Goal: Task Accomplishment & Management: Manage account settings

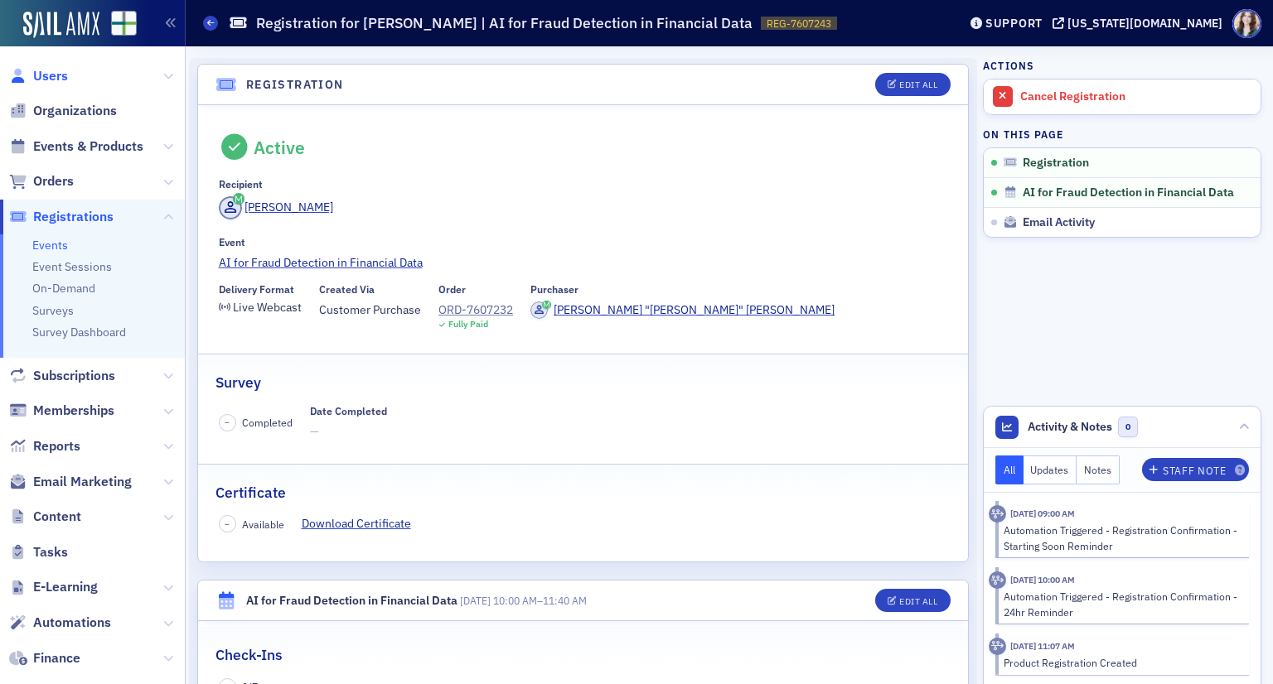
click at [64, 80] on span "Users" at bounding box center [50, 76] width 35 height 18
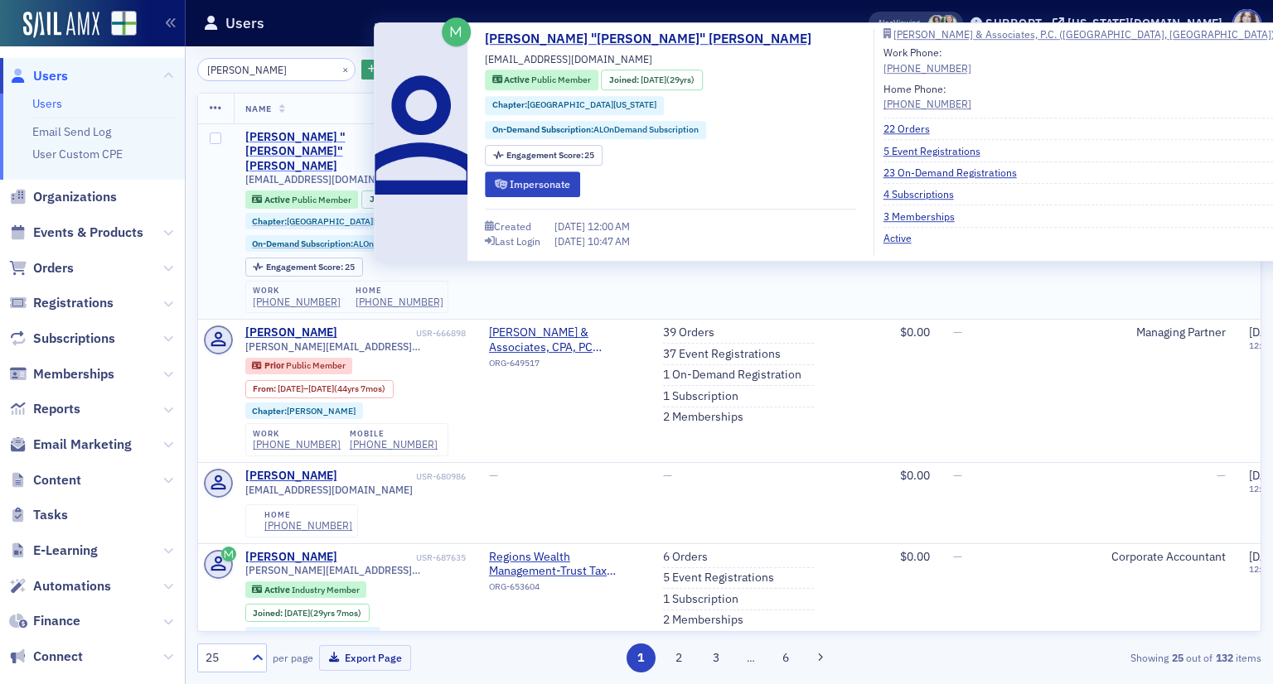
type input "[PERSON_NAME]"
click at [354, 136] on div "[PERSON_NAME] "[PERSON_NAME]" [PERSON_NAME]" at bounding box center [328, 152] width 167 height 44
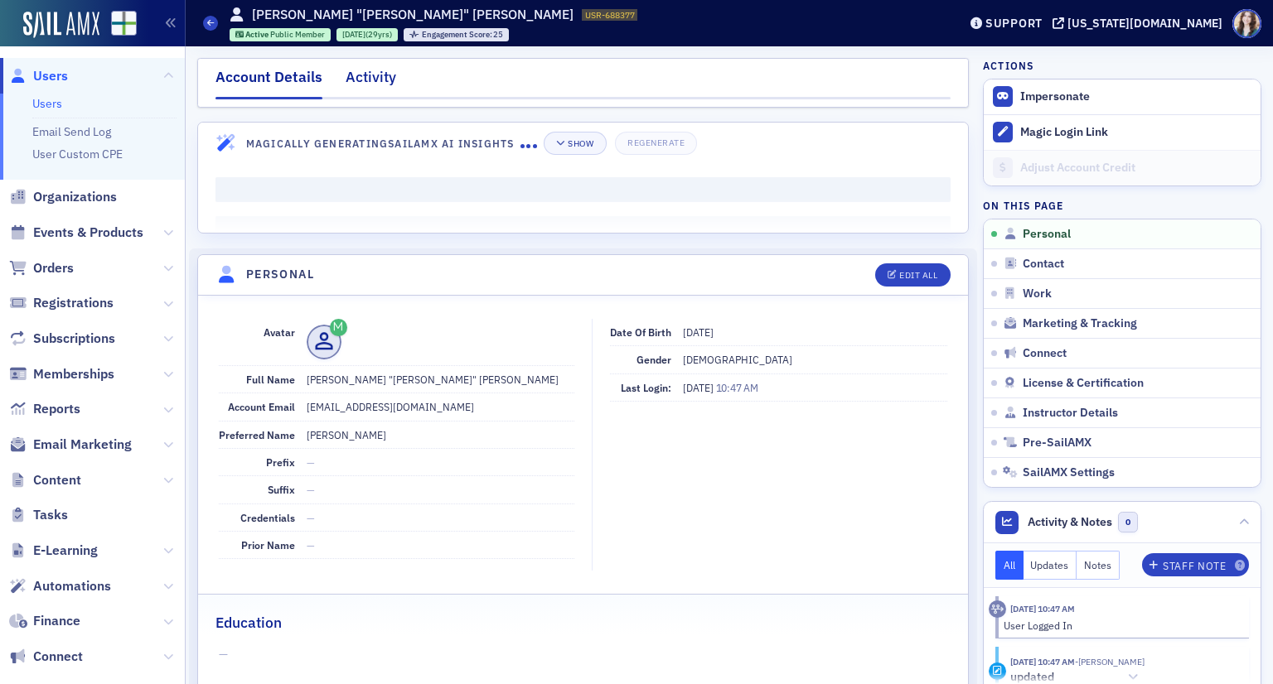
click at [355, 73] on div "Activity" at bounding box center [371, 81] width 51 height 31
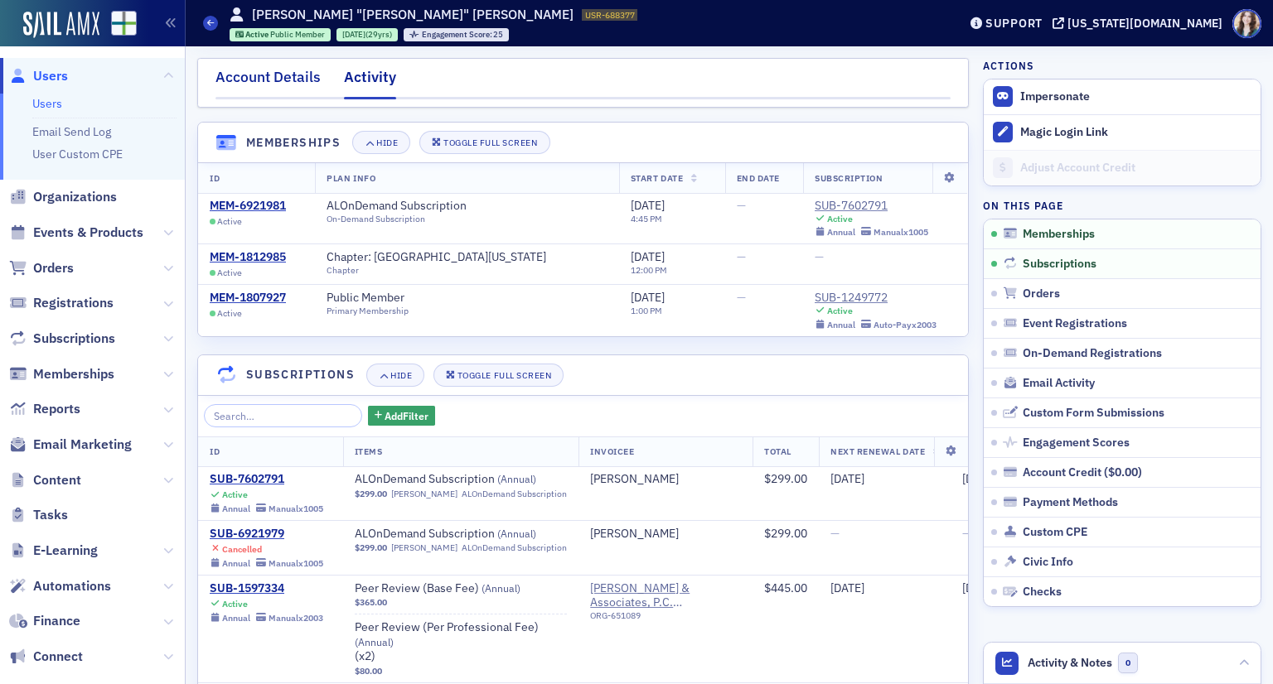
click at [272, 78] on div "Account Details" at bounding box center [267, 81] width 105 height 31
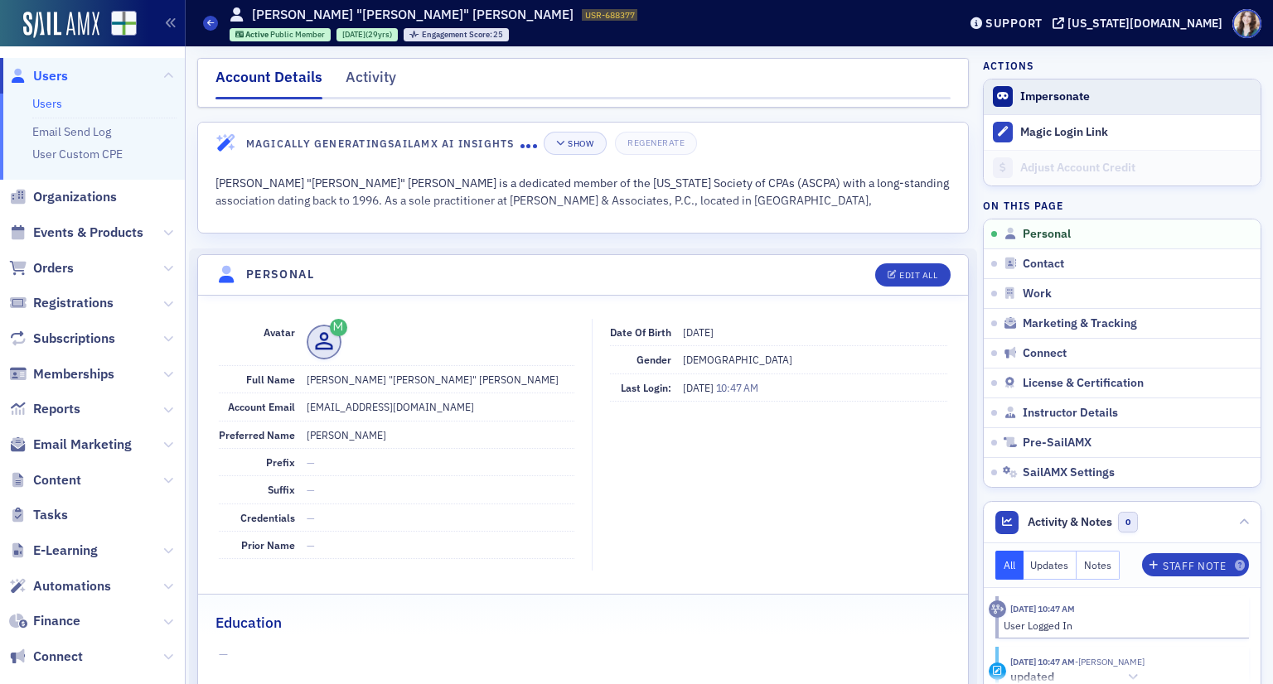
click at [1020, 101] on button "Impersonate" at bounding box center [1055, 96] width 70 height 15
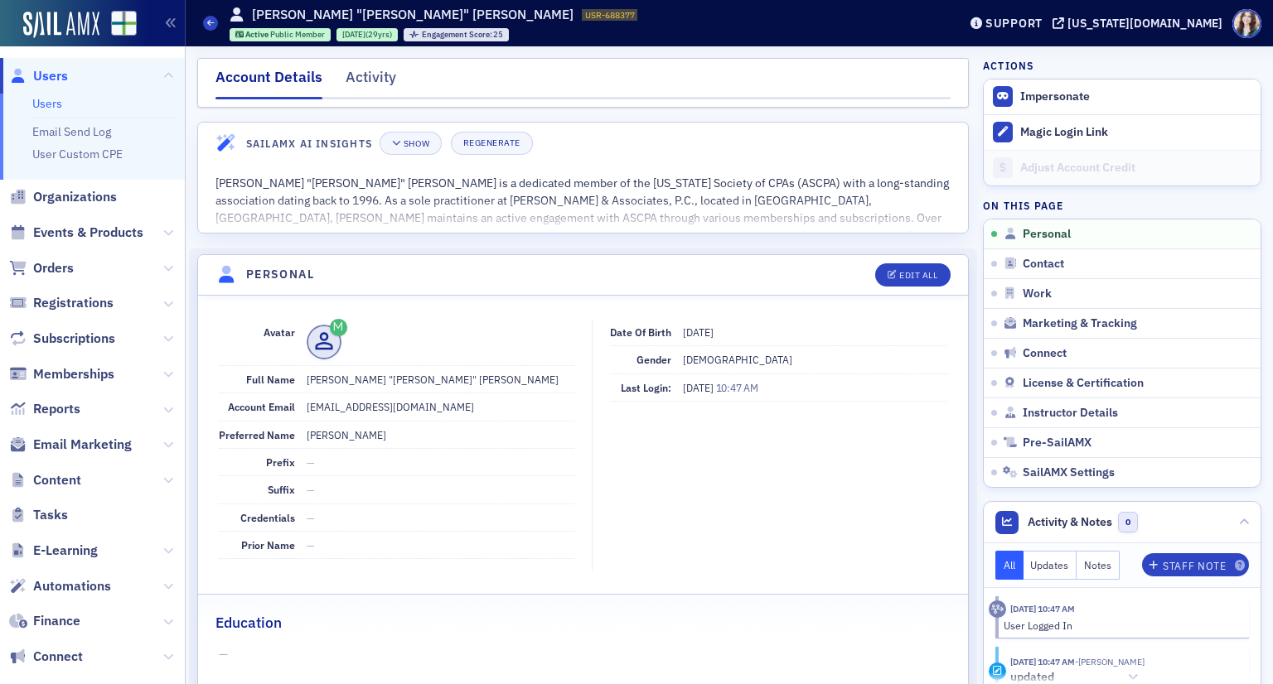
click at [31, 70] on link "Users" at bounding box center [38, 76] width 59 height 18
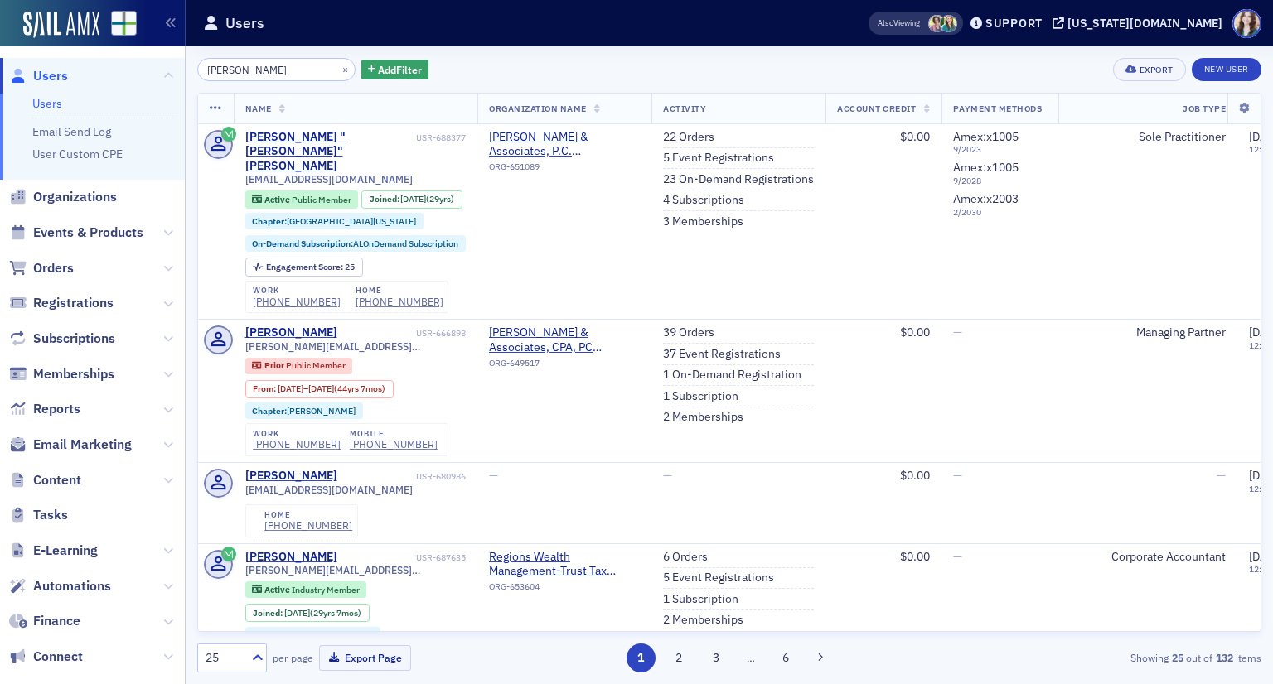
drag, startPoint x: 167, startPoint y: 84, endPoint x: 152, endPoint y: 86, distance: 15.1
click at [155, 86] on div "Users Users Email Send Log User Custom CPE Organizations Events & Products Orde…" at bounding box center [636, 342] width 1273 height 684
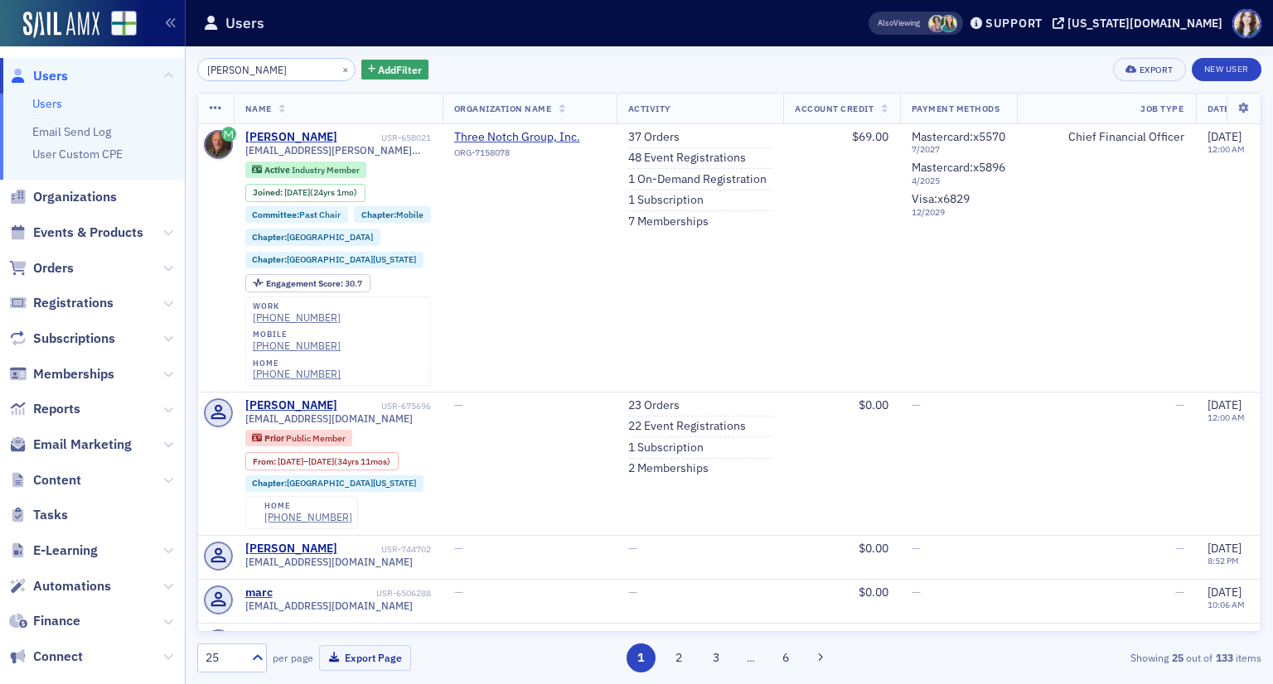
type input "Marc Hamilton"
drag, startPoint x: 292, startPoint y: 73, endPoint x: 159, endPoint y: 87, distance: 133.3
click at [162, 87] on div "Users Users Email Send Log User Custom CPE Organizations Events & Products Orde…" at bounding box center [636, 342] width 1273 height 684
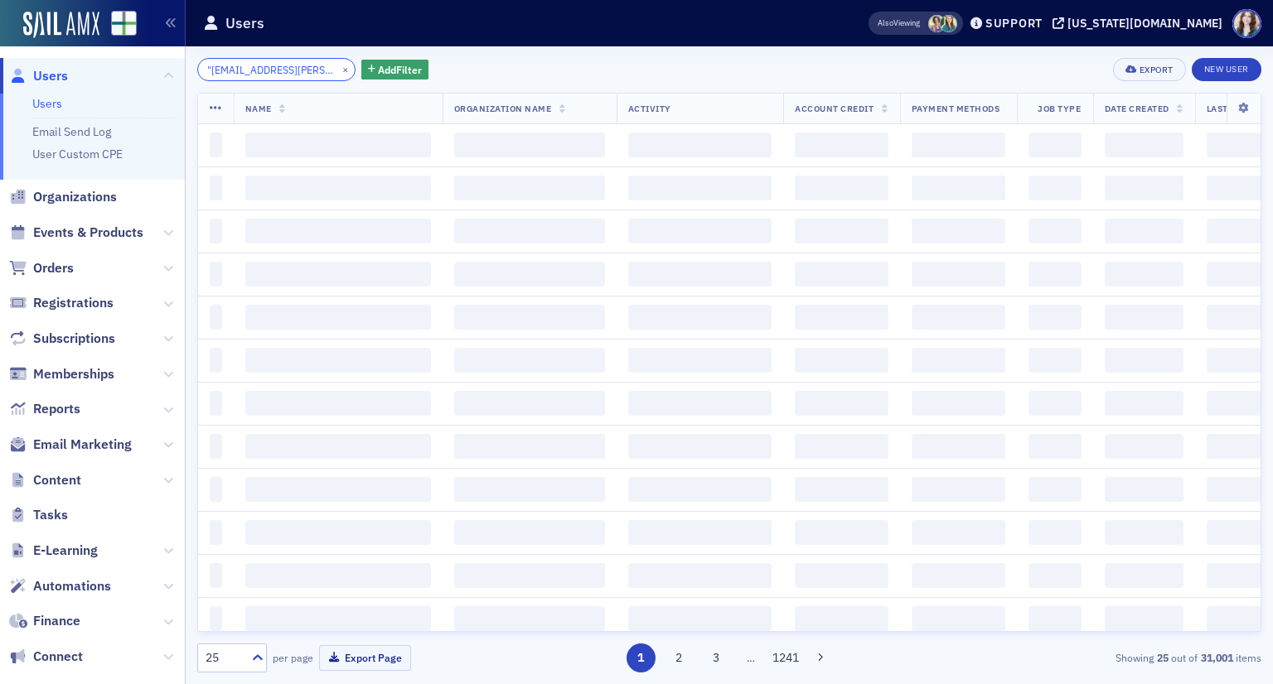
scroll to position [0, 165]
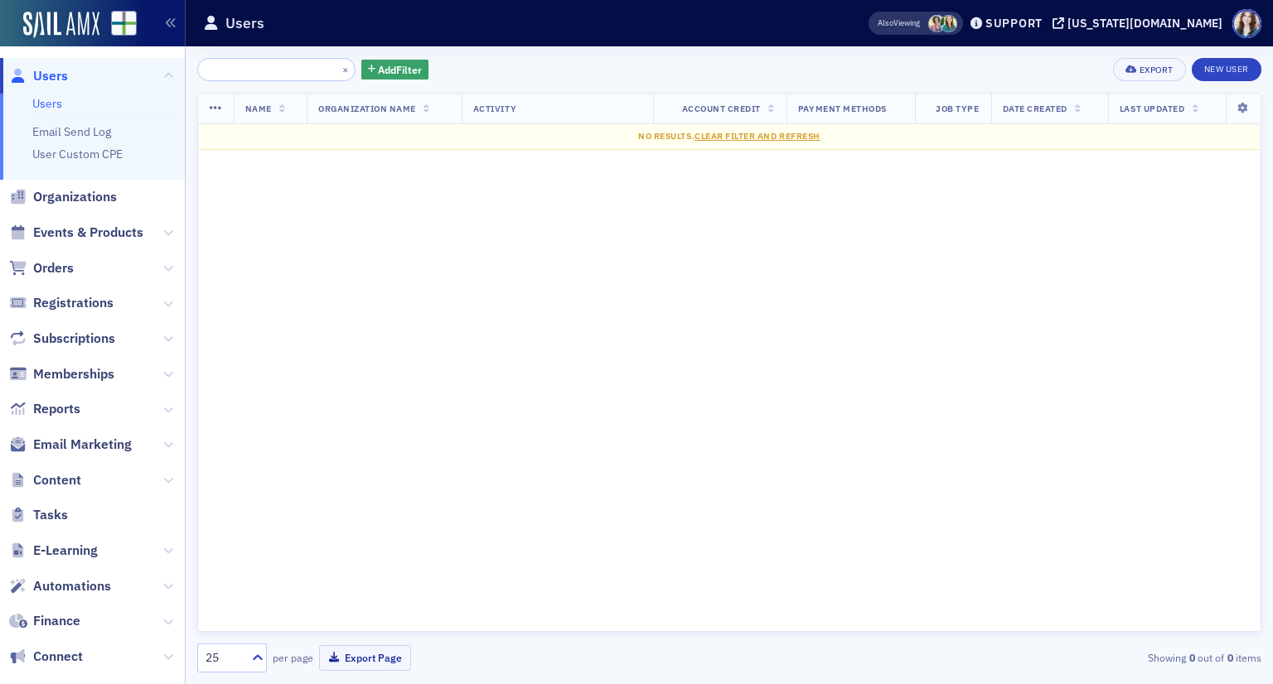
click at [447, 70] on div ""marc.hamilton@3notch.com" <marc.hamilton@3notch.com> × Add Filter Export New U…" at bounding box center [729, 69] width 1064 height 23
click at [210, 74] on input ""marc.hamilton@3notch.com" <marc.hamilton@3notch.com>" at bounding box center [276, 69] width 158 height 23
click at [307, 72] on input "marc.hamilton@3notch.com" <marc.hamilton@3notch.com>" at bounding box center [276, 69] width 158 height 23
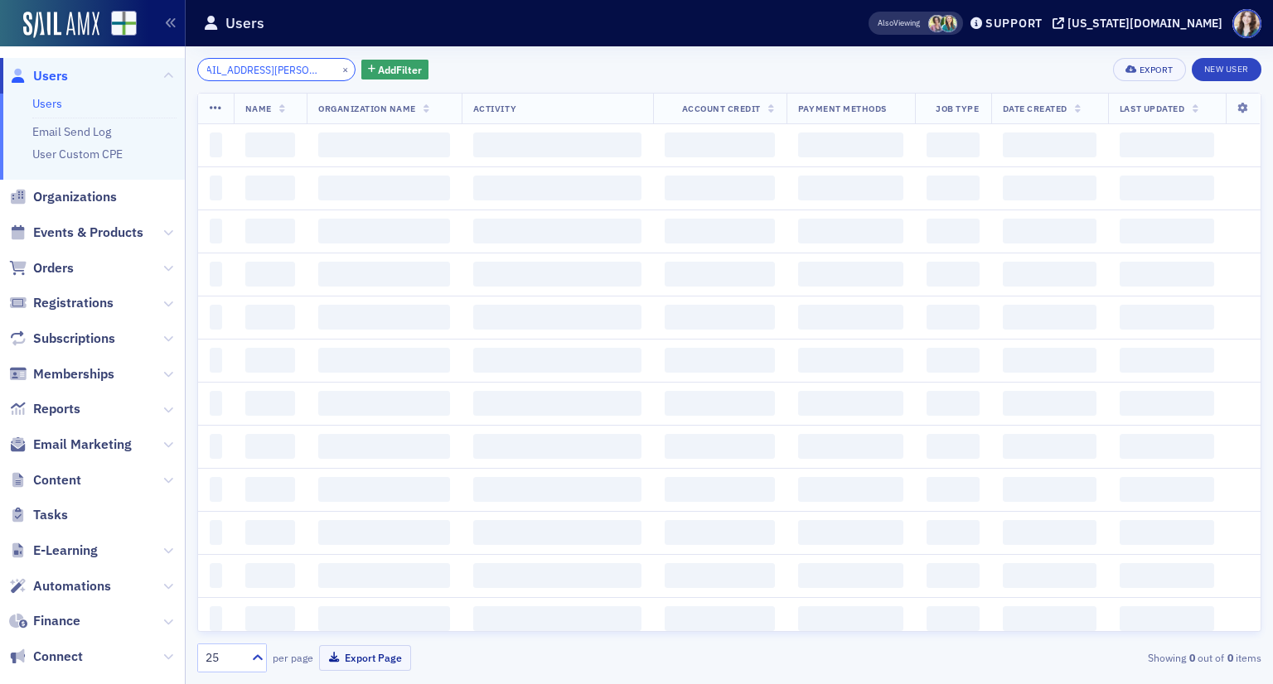
scroll to position [0, 15]
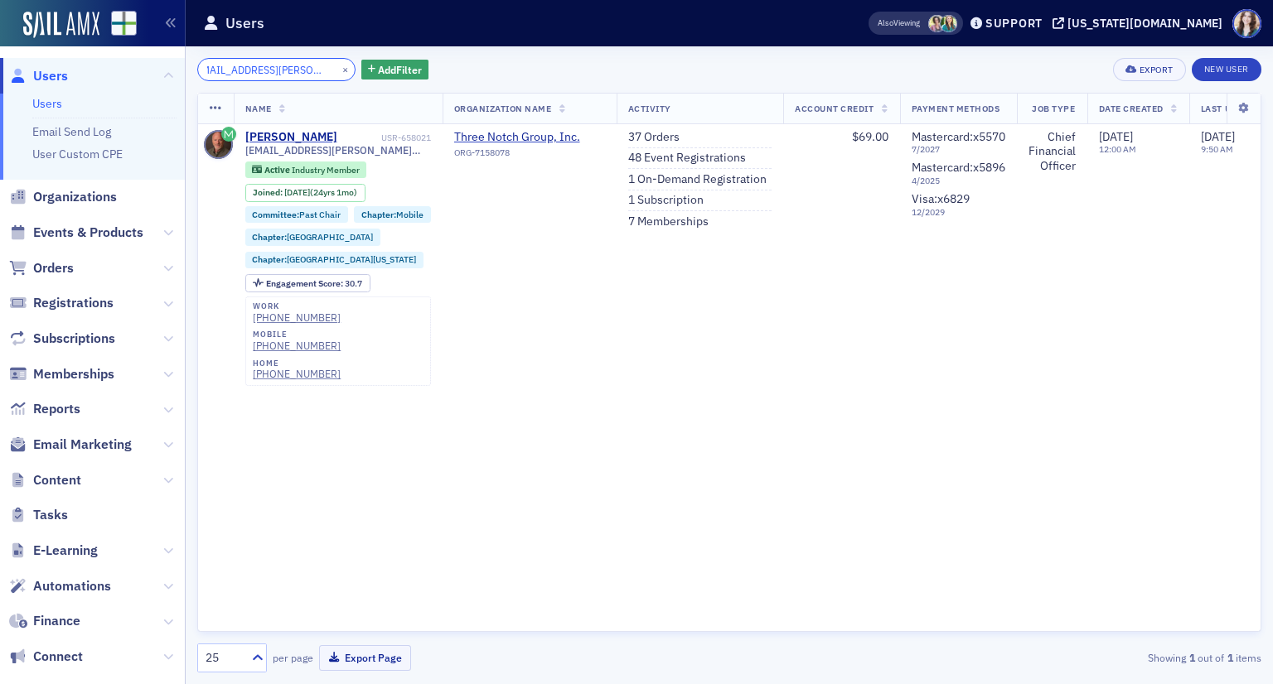
type input "marc.hamilton@3notch.com"
click at [573, 66] on div "marc.hamilton@3notch.com × Add Filter Export New User" at bounding box center [729, 69] width 1064 height 23
click at [338, 71] on button "×" at bounding box center [345, 68] width 15 height 15
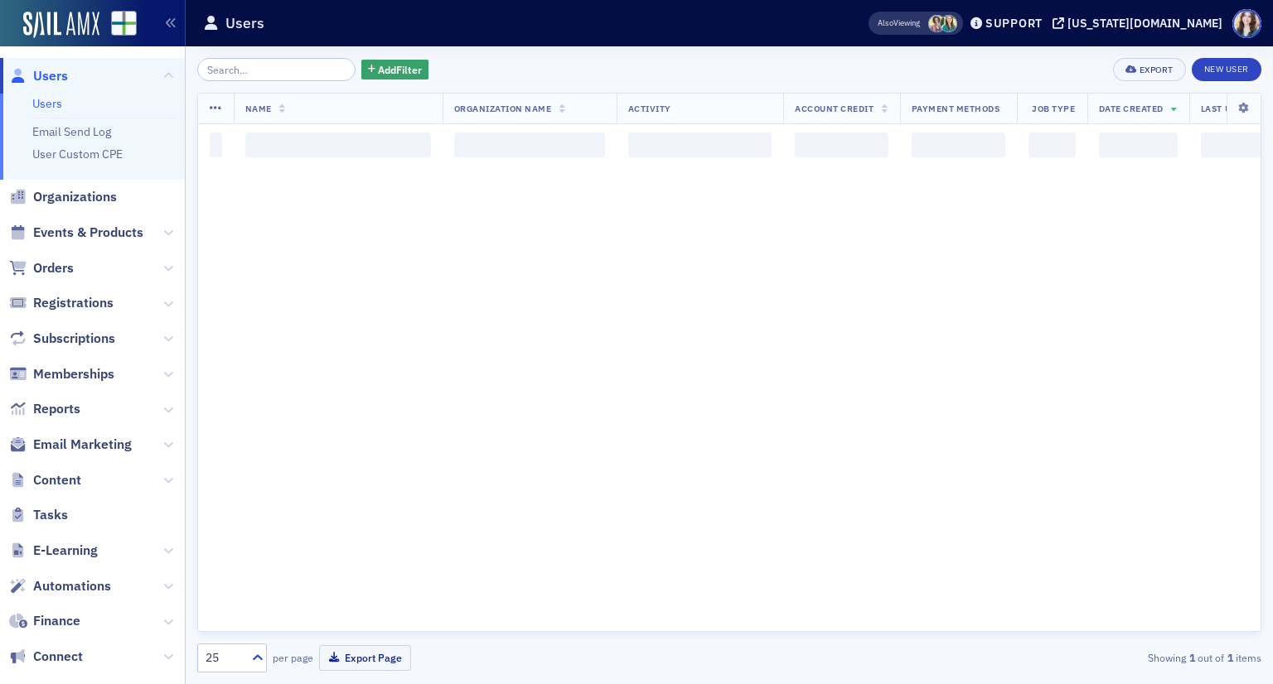
click at [456, 67] on div "Add Filter Export New User" at bounding box center [729, 69] width 1064 height 23
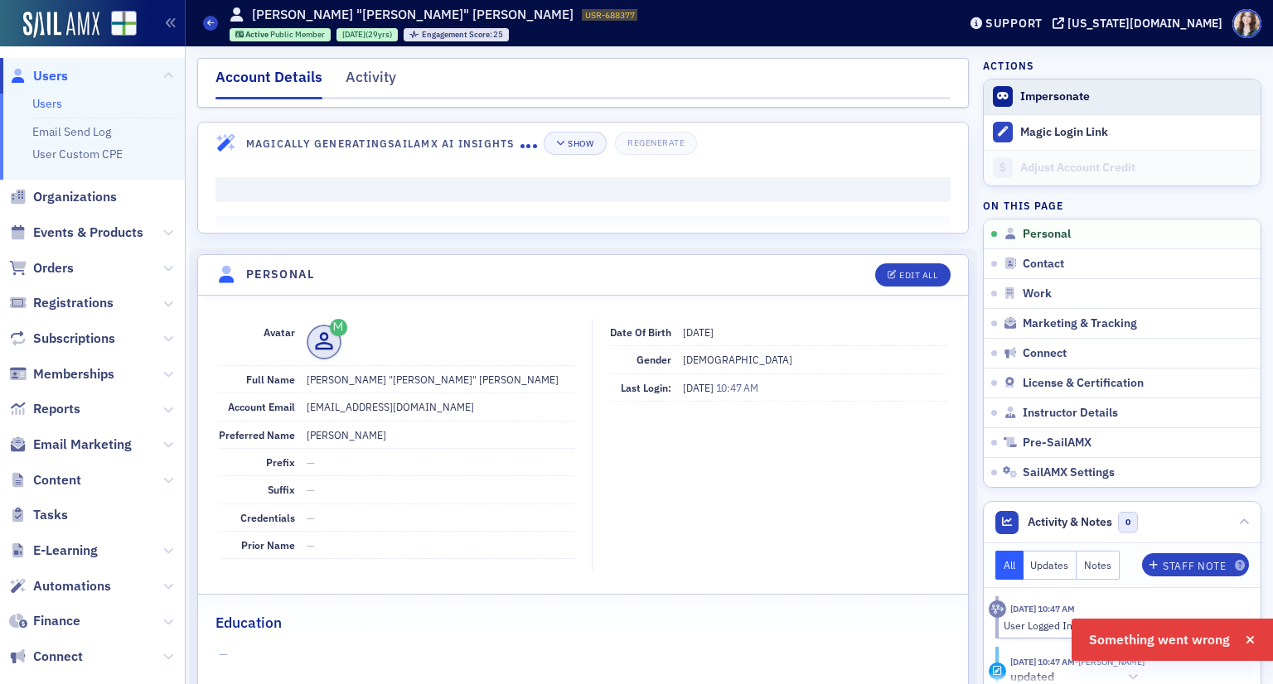
click at [1024, 105] on span "Impersonate" at bounding box center [1122, 97] width 277 height 35
click at [1035, 93] on button "Impersonate" at bounding box center [1055, 96] width 70 height 15
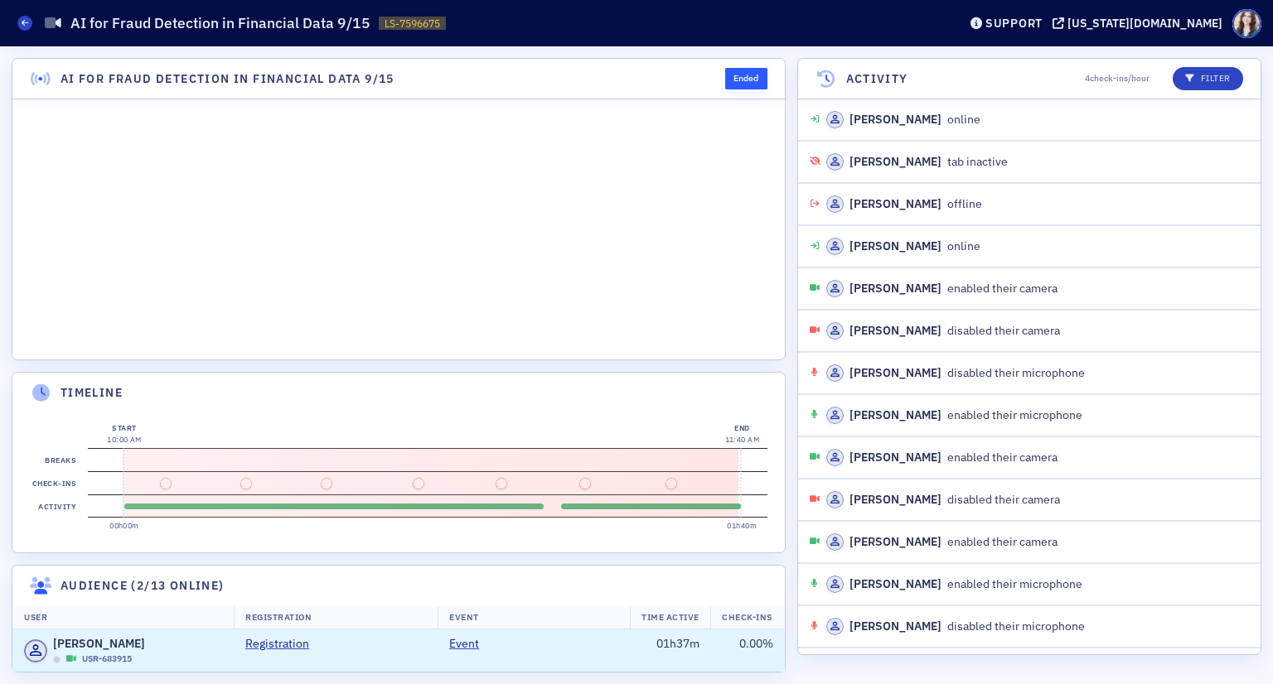
scroll to position [1080, 0]
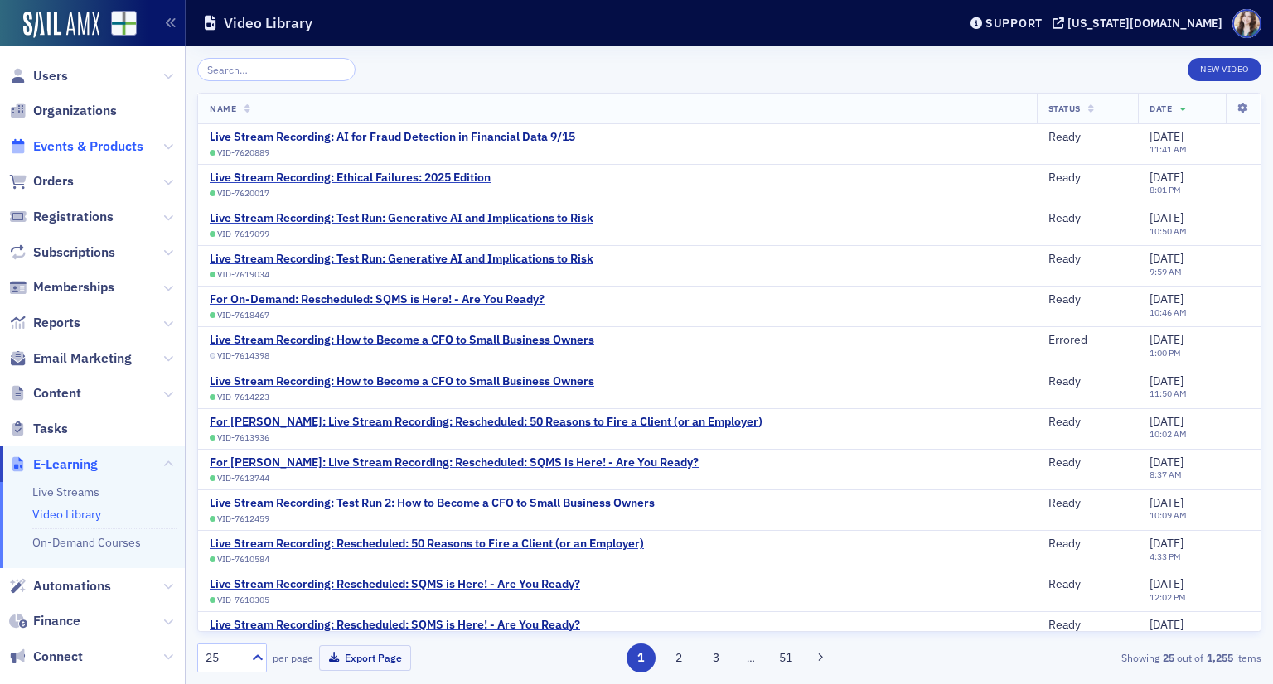
click at [56, 152] on span "Events & Products" at bounding box center [88, 147] width 110 height 18
